Goal: Information Seeking & Learning: Learn about a topic

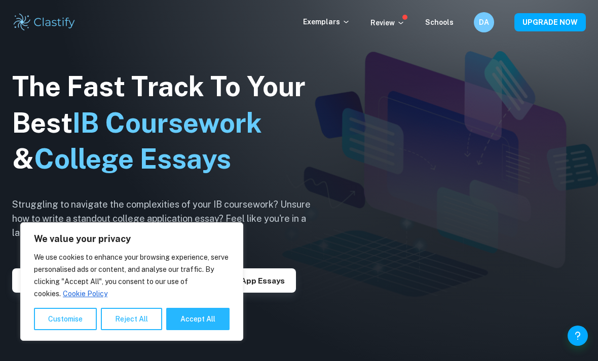
click at [195, 319] on button "Accept All" at bounding box center [197, 319] width 63 height 22
checkbox input "true"
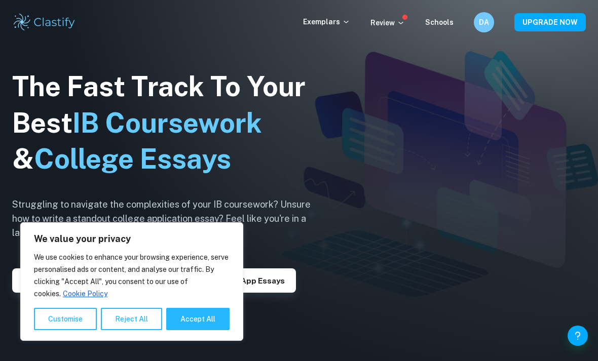
checkbox input "true"
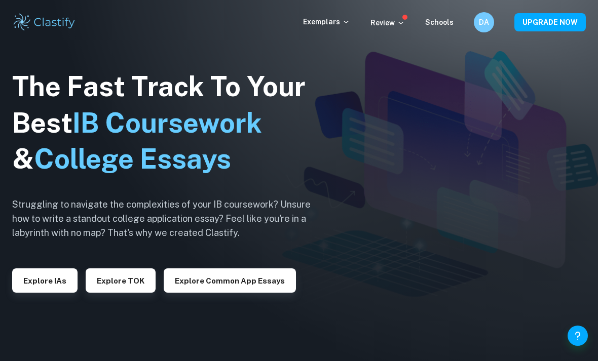
click at [58, 293] on button "Explore IAs" at bounding box center [44, 280] width 65 height 24
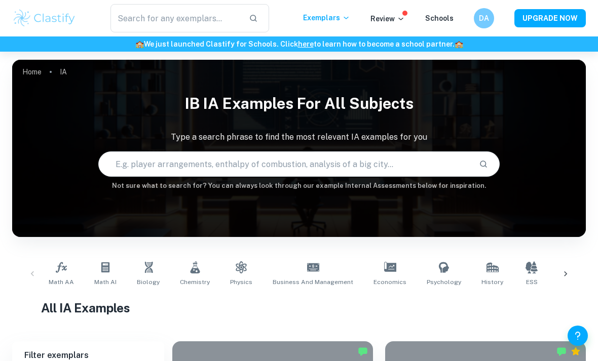
click at [223, 162] on input "text" at bounding box center [285, 164] width 372 height 28
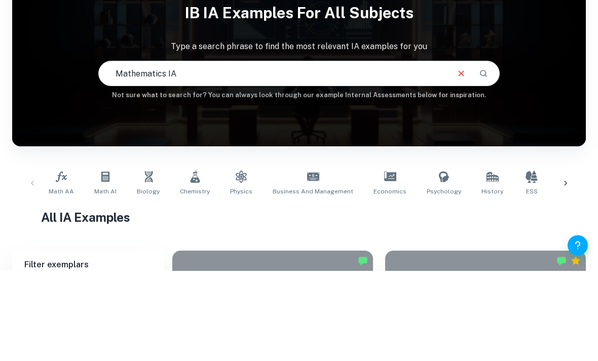
type input "Mathematics IA"
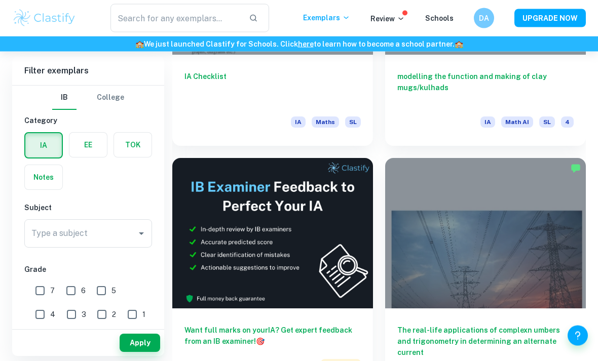
scroll to position [437, 0]
click at [45, 293] on input "7" at bounding box center [40, 291] width 20 height 20
checkbox input "true"
click at [125, 224] on input "Type a subject" at bounding box center [80, 233] width 103 height 19
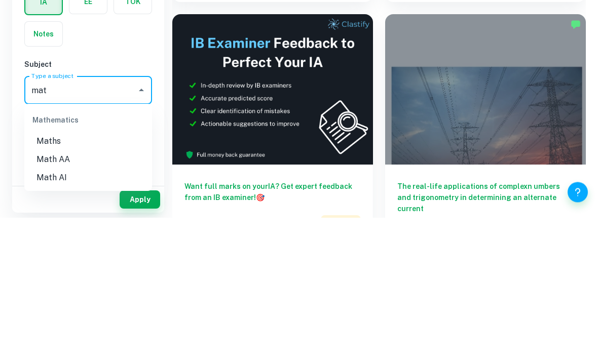
click at [82, 294] on li "Math AA" at bounding box center [88, 303] width 128 height 18
type input "Math AA"
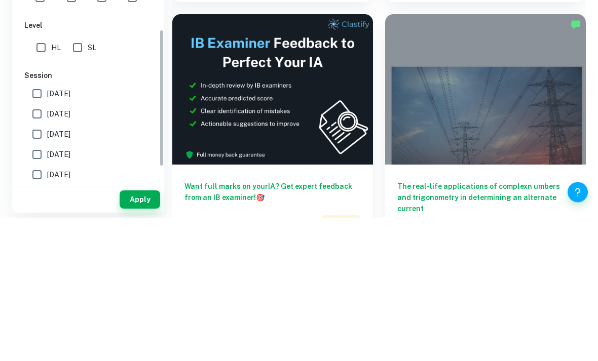
scroll to position [173, 0]
click at [70, 232] on span "May 2026" at bounding box center [58, 237] width 23 height 11
click at [47, 228] on input "May 2026" at bounding box center [37, 238] width 20 height 20
checkbox input "true"
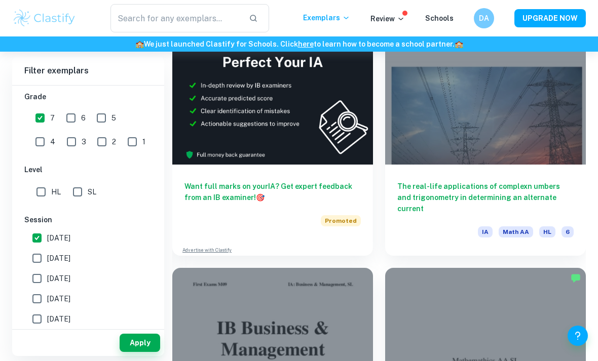
click at [83, 193] on input "SL" at bounding box center [77, 192] width 20 height 20
checkbox input "true"
click at [148, 352] on button "Apply" at bounding box center [140, 343] width 41 height 18
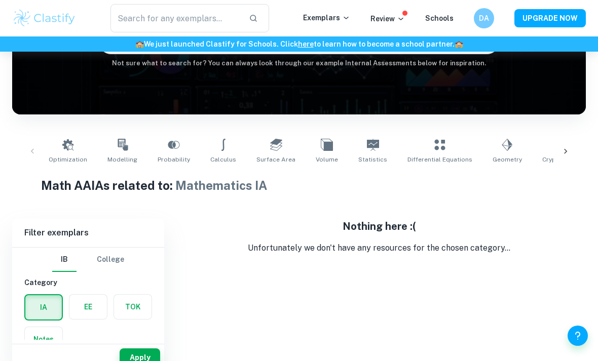
scroll to position [100, 0]
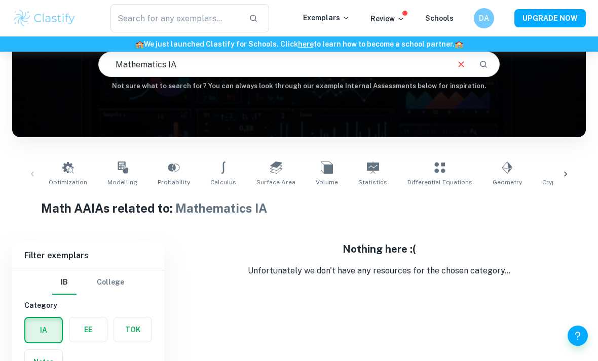
click at [460, 58] on button "Clear" at bounding box center [460, 64] width 19 height 19
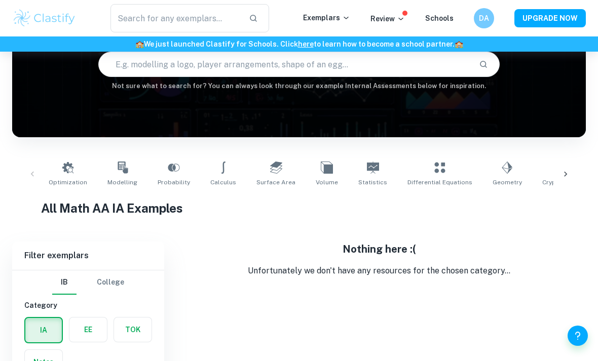
scroll to position [100, 0]
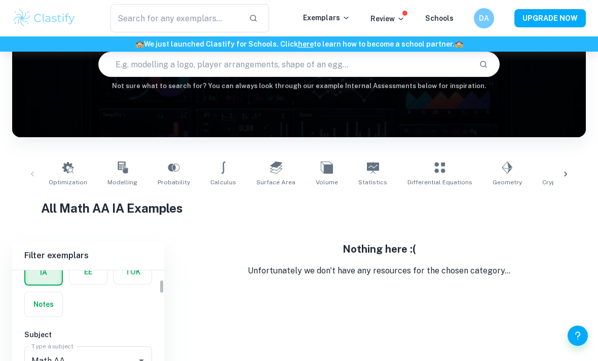
scroll to position [54, 0]
click at [429, 71] on input "text" at bounding box center [285, 64] width 372 height 28
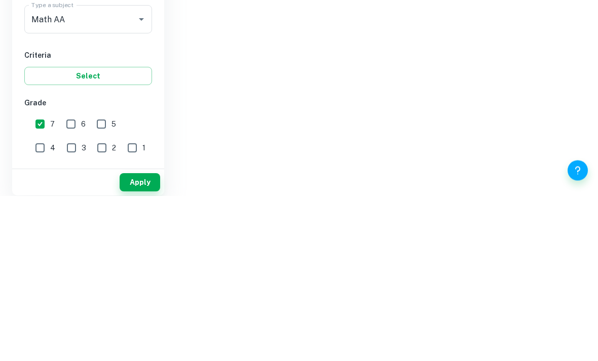
type input "Math"
click at [45, 280] on input "7" at bounding box center [40, 290] width 20 height 20
checkbox input "false"
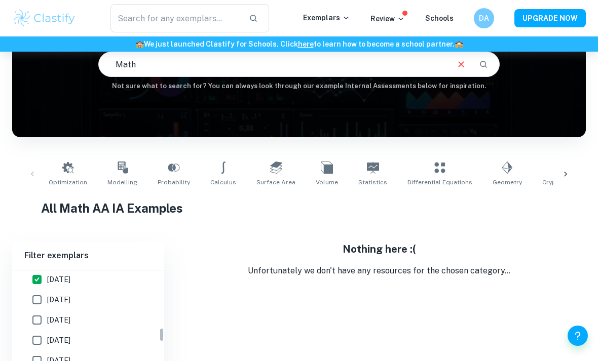
scroll to position [363, 0]
click at [46, 276] on input "May 2026" at bounding box center [37, 280] width 20 height 20
checkbox input "false"
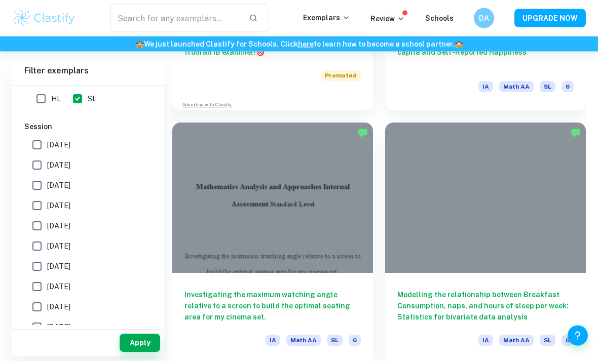
scroll to position [726, 0]
click at [227, 295] on h6 "Investigating the maximum watching angle relative to a screen to build the opti…" at bounding box center [272, 305] width 176 height 33
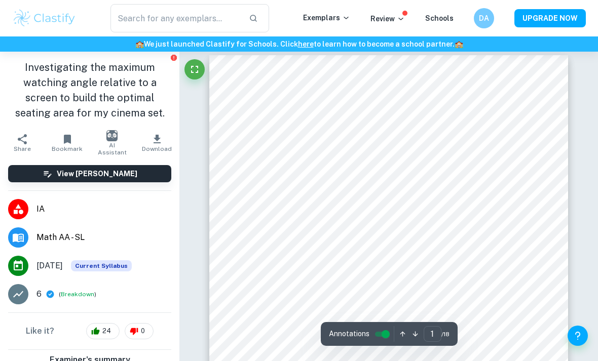
scroll to position [7, 0]
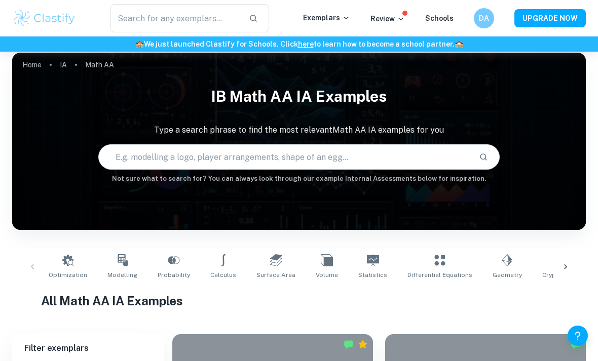
scroll to position [759, 0]
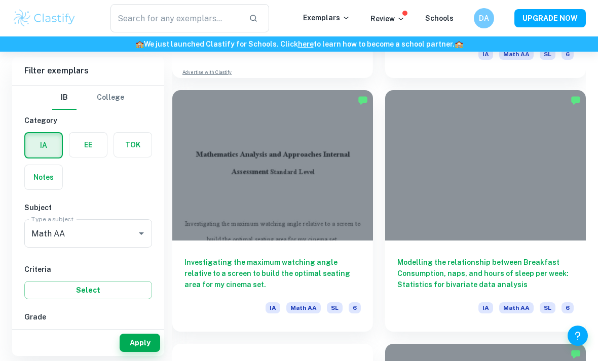
click at [43, 328] on input "7" at bounding box center [40, 338] width 20 height 20
checkbox input "true"
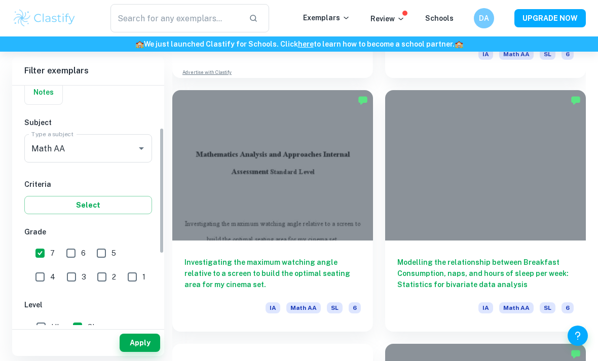
scroll to position [91, 0]
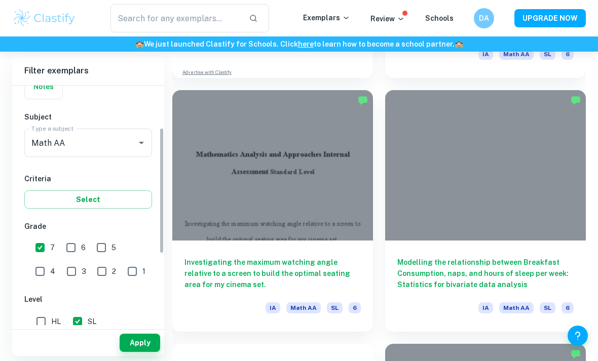
click at [41, 198] on button "Select" at bounding box center [88, 199] width 128 height 18
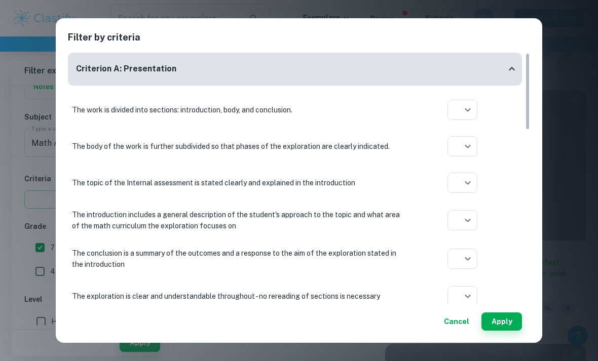
click at [452, 324] on button "Cancel" at bounding box center [456, 322] width 33 height 18
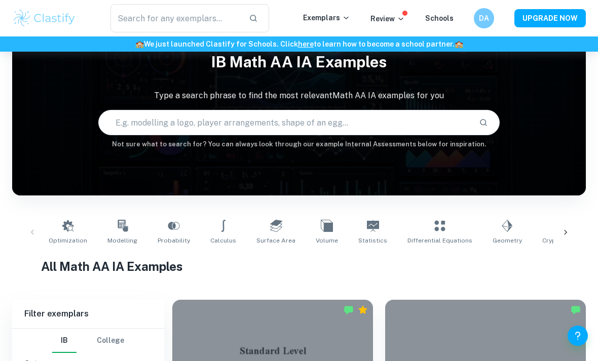
scroll to position [0, 0]
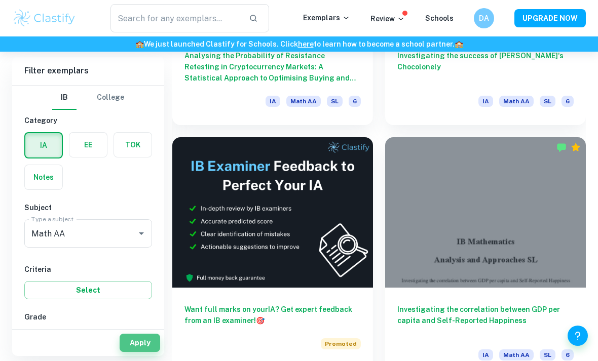
click at [138, 352] on button "Apply" at bounding box center [140, 343] width 41 height 18
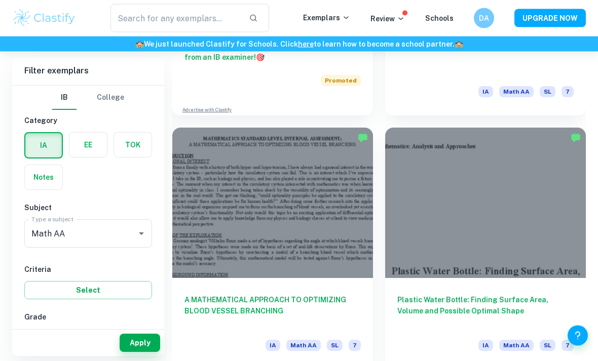
scroll to position [721, 0]
click at [427, 288] on div "Plastic Water Bottle: Finding Surface Area, Volume and Possible Optimal Shape I…" at bounding box center [485, 323] width 201 height 91
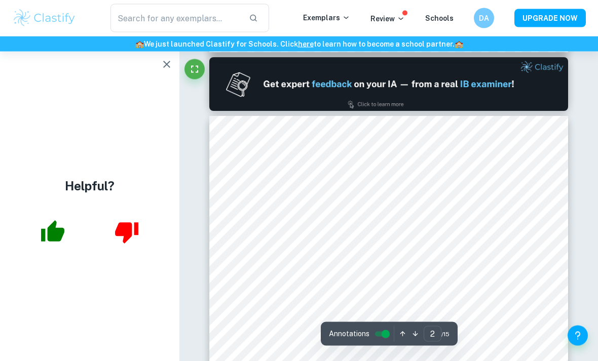
scroll to position [429, 0]
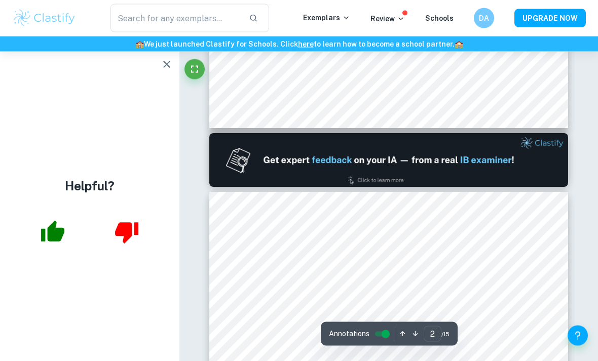
type input "1"
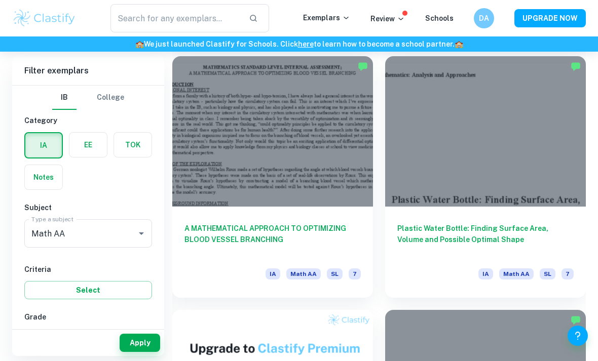
scroll to position [792, 0]
click at [189, 239] on h6 "A MATHEMATICAL APPROACH TO OPTIMIZING BLOOD VESSEL BRANCHING" at bounding box center [272, 239] width 176 height 33
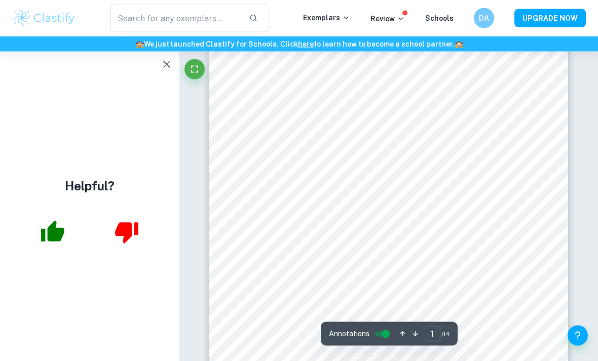
scroll to position [56, 0]
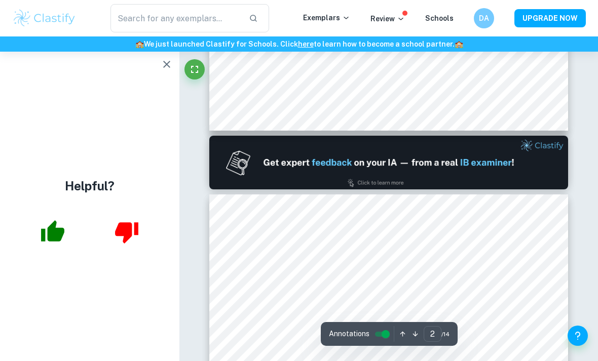
type input "1"
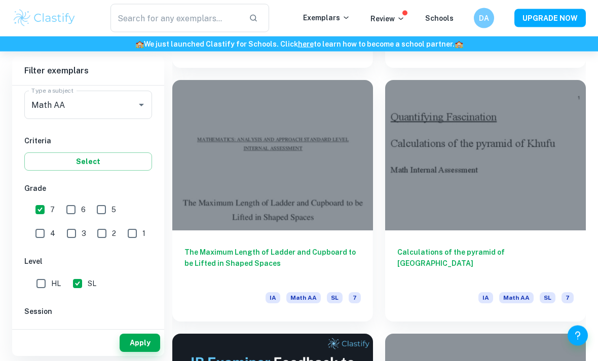
scroll to position [2292, 0]
click at [337, 249] on h6 "The Maximum Length of Ladder and Cupboard to be Lifted in Shaped Spaces" at bounding box center [272, 262] width 176 height 33
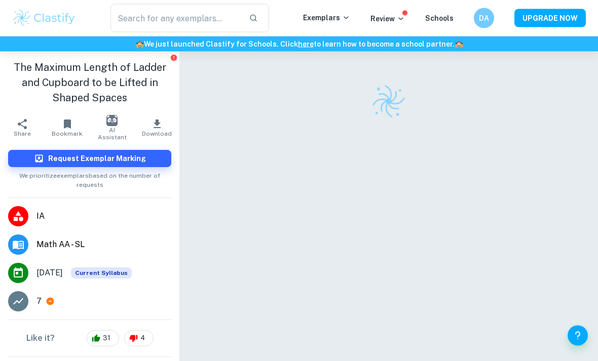
scroll to position [28, 0]
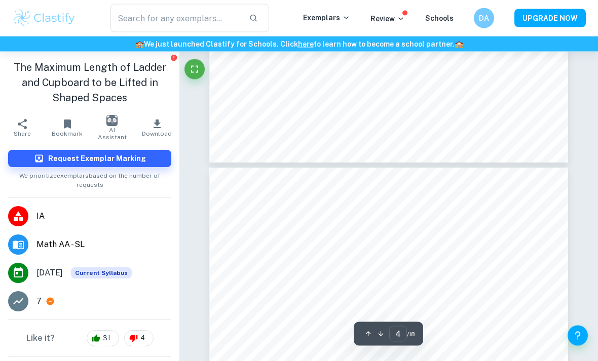
type input "3"
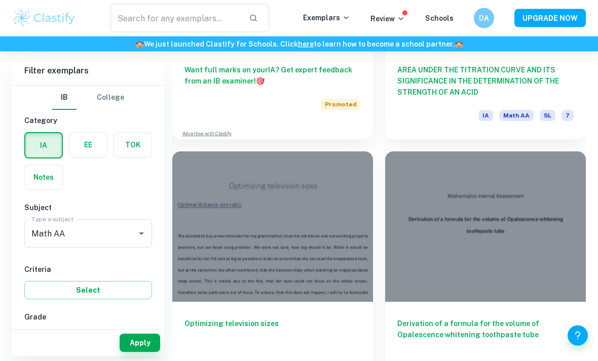
scroll to position [2751, 0]
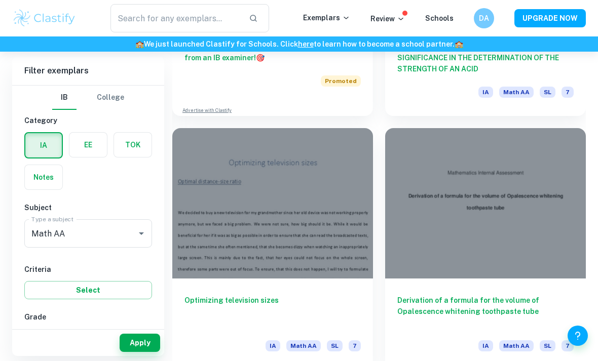
click at [562, 297] on h6 "Derivation of a formula for the volume of Opalescence whitening toothpaste tube" at bounding box center [485, 311] width 176 height 33
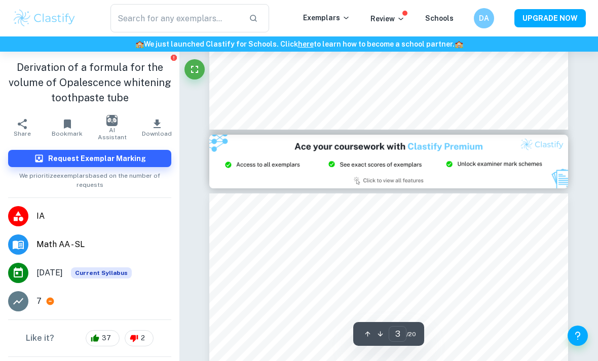
type input "2"
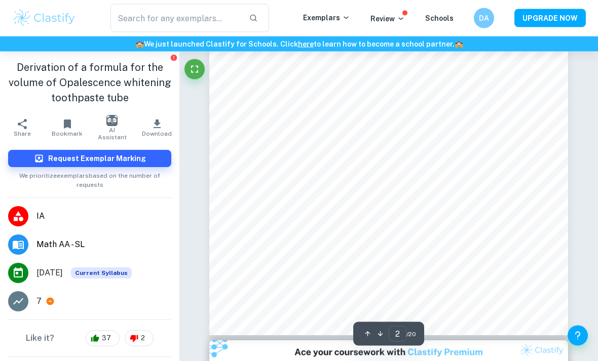
scroll to position [804, 0]
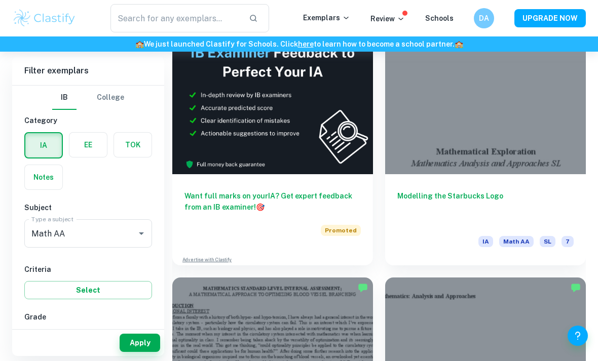
scroll to position [572, 0]
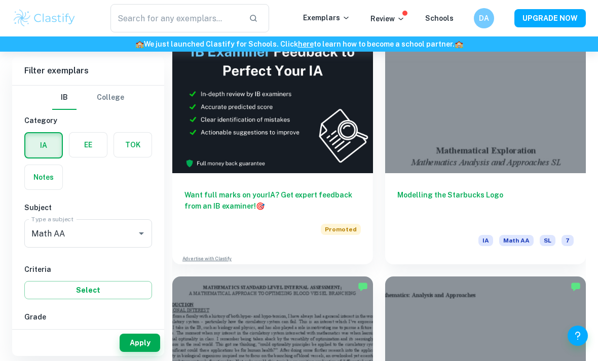
click at [462, 189] on h6 "Modelling the Starbucks Logo" at bounding box center [485, 205] width 176 height 33
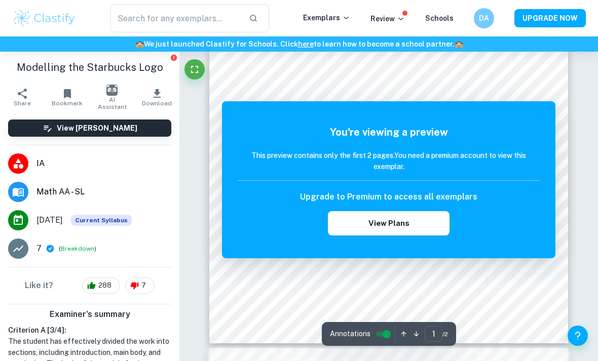
scroll to position [225, 0]
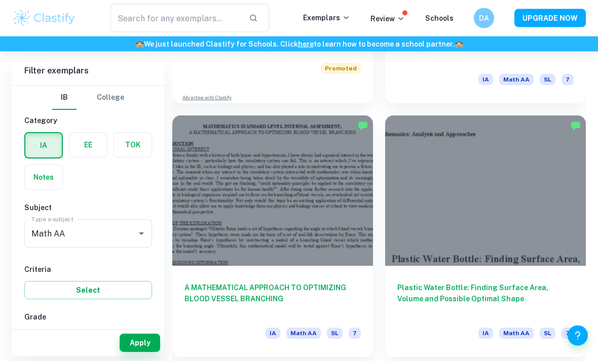
scroll to position [734, 0]
click at [483, 276] on div "Plastic Water Bottle: Finding Surface Area, Volume and Possible Optimal Shape I…" at bounding box center [485, 310] width 201 height 91
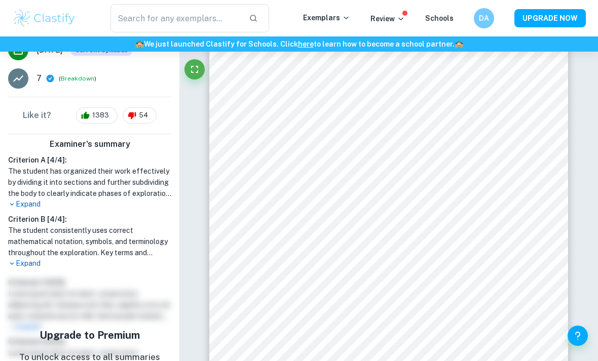
scroll to position [209, 0]
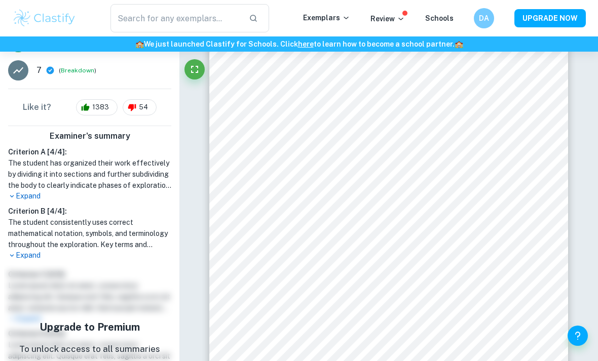
click at [30, 188] on h1 "The student has organized their work effectively by dividing it into sections a…" at bounding box center [89, 174] width 163 height 33
click at [28, 197] on p "Expand" at bounding box center [89, 196] width 163 height 11
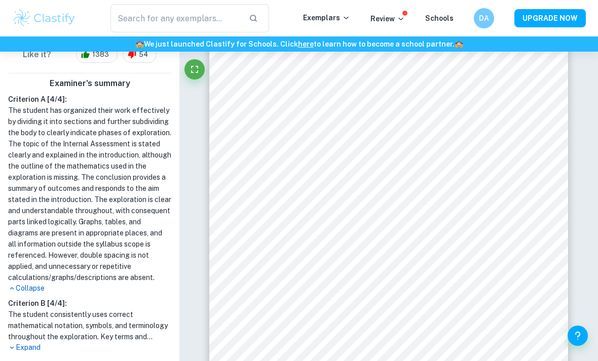
scroll to position [0, 0]
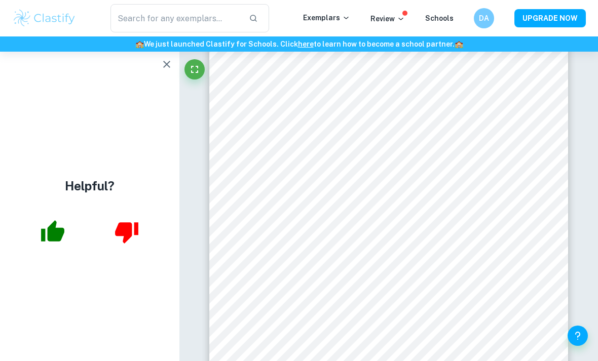
click at [167, 62] on icon "button" at bounding box center [167, 64] width 12 height 12
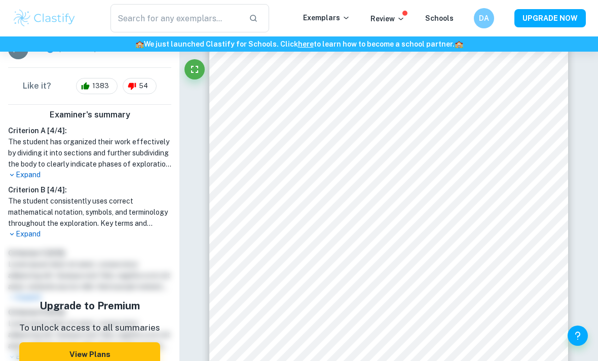
scroll to position [238, 0]
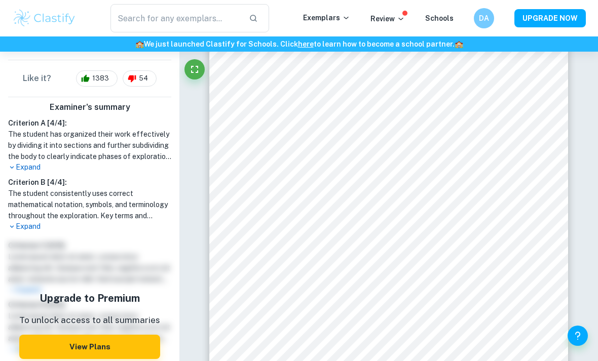
click at [25, 172] on p "Expand" at bounding box center [89, 167] width 163 height 11
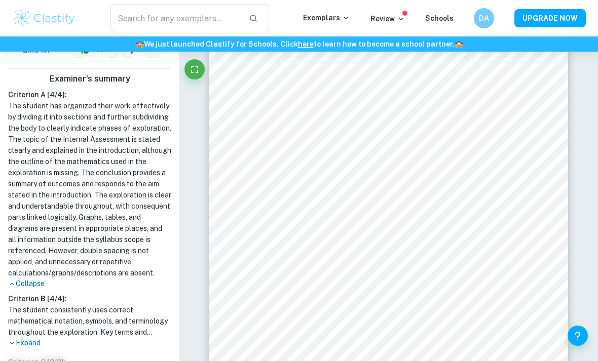
scroll to position [268, 0]
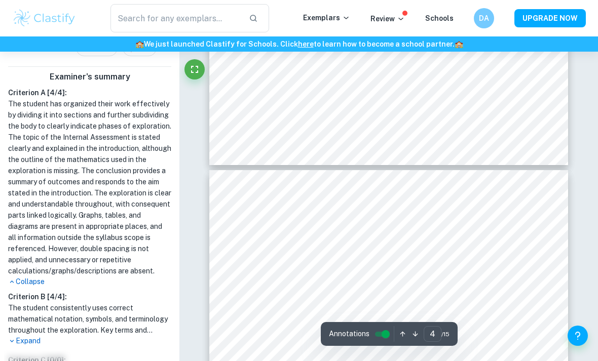
type input "3"
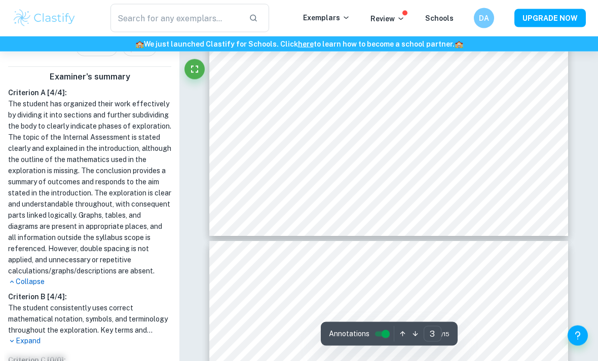
scroll to position [1474, 0]
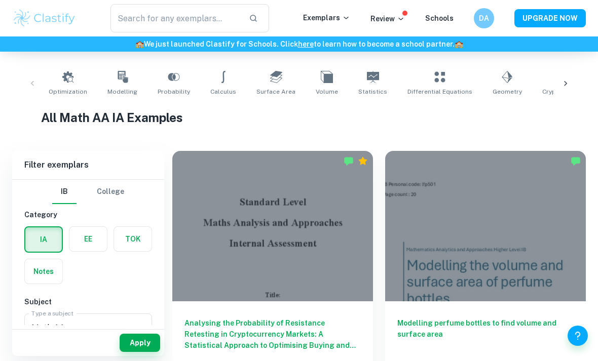
scroll to position [191, 0]
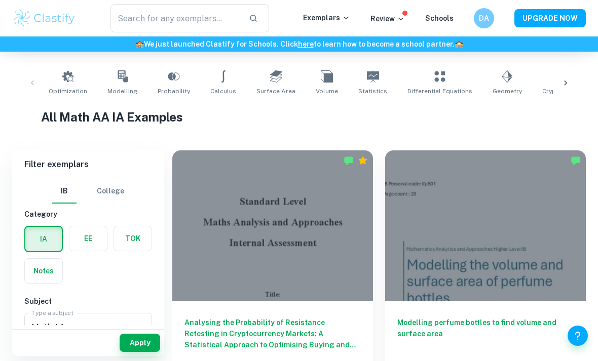
click at [428, 322] on h6 "Modelling perfume bottles to find volume and surface area" at bounding box center [485, 333] width 176 height 33
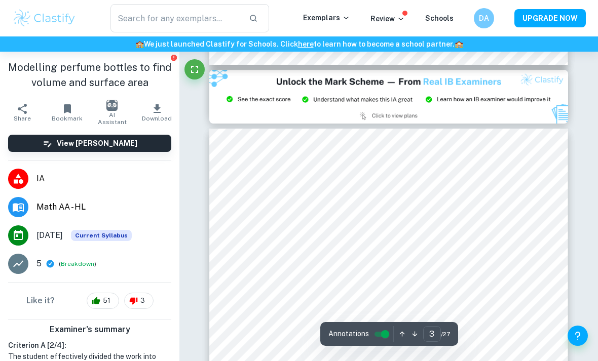
type input "2"
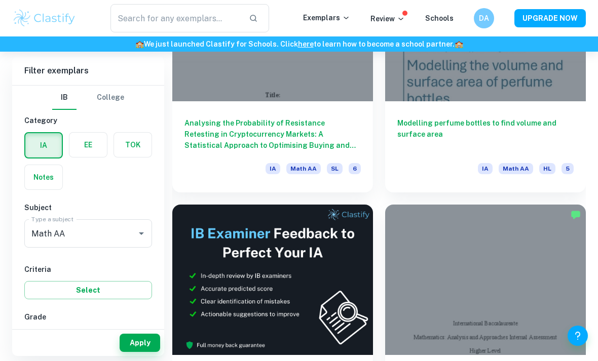
scroll to position [392, 0]
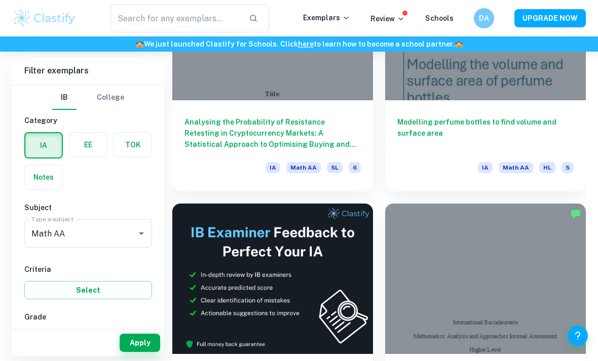
click at [392, 167] on div "Modelling perfume bottles to find volume and surface area IA Math AA HL 5" at bounding box center [485, 145] width 201 height 91
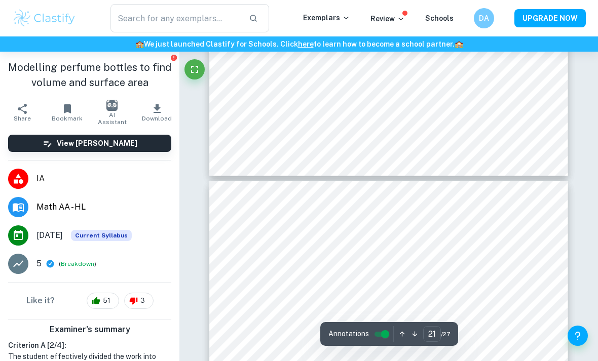
type input "22"
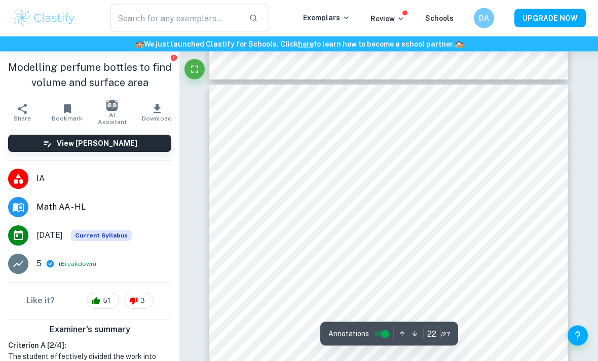
scroll to position [11025, 0]
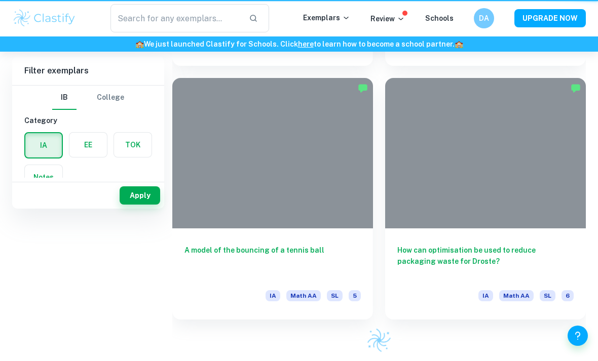
scroll to position [392, 0]
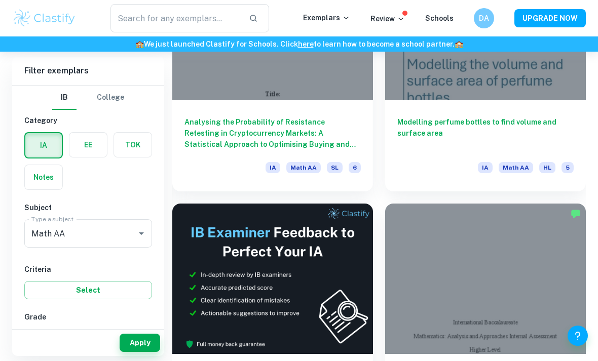
click at [196, 148] on div "Analysing the Probability of Resistance Retesting in Cryptocurrency Markets: A …" at bounding box center [272, 145] width 201 height 91
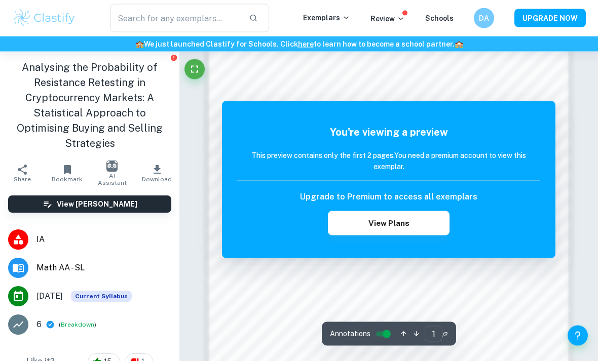
scroll to position [668, 0]
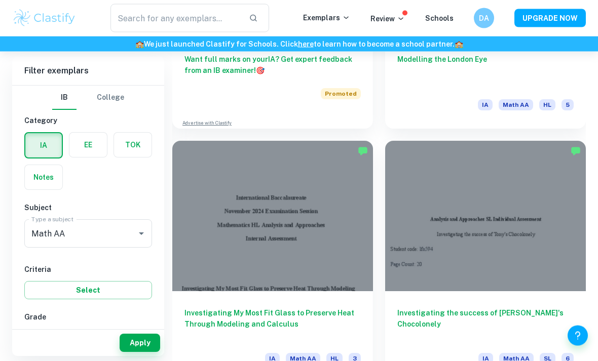
scroll to position [709, 0]
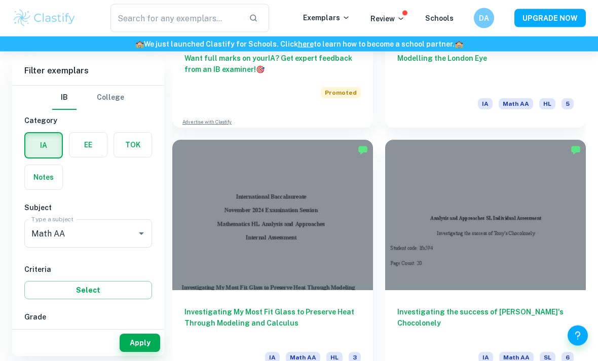
click at [37, 333] on input "7" at bounding box center [40, 338] width 20 height 20
checkbox input "true"
click at [137, 352] on button "Apply" at bounding box center [140, 343] width 41 height 18
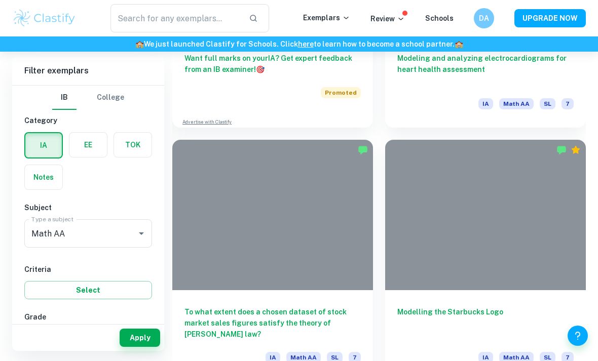
scroll to position [275, 0]
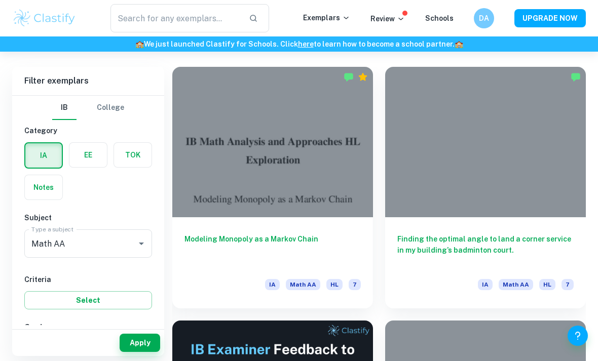
click at [453, 256] on h6 "Finding the optimal angle to land a corner service in my building’s badminton c…" at bounding box center [485, 250] width 176 height 33
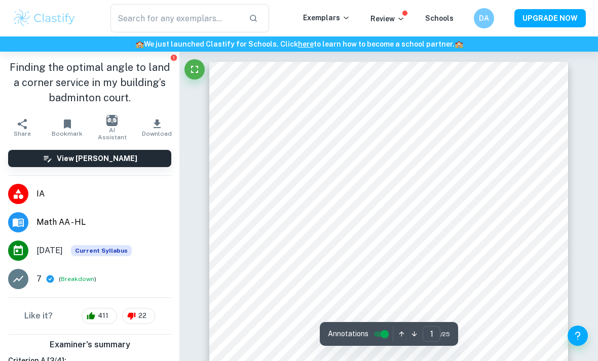
type input "2"
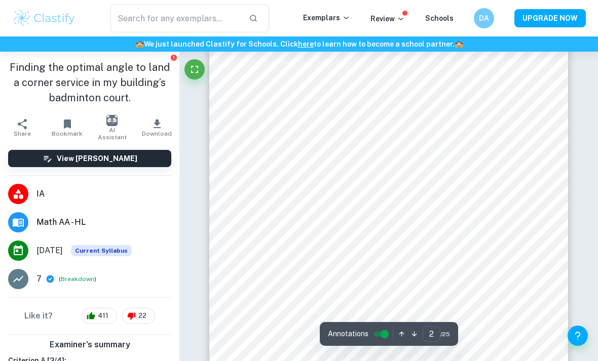
scroll to position [697, 0]
